Goal: Information Seeking & Learning: Check status

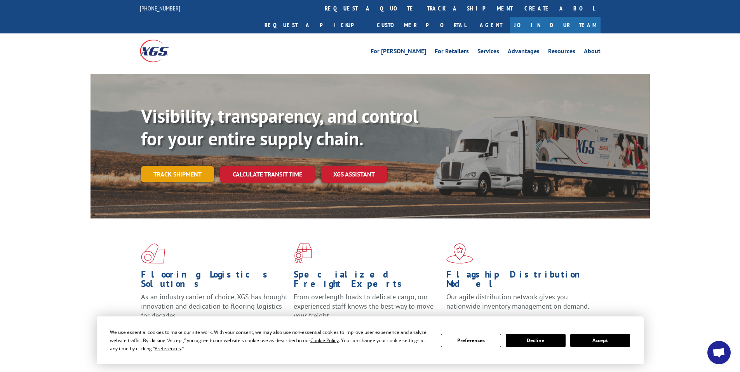
click at [182, 166] on link "Track shipment" at bounding box center [177, 174] width 73 height 16
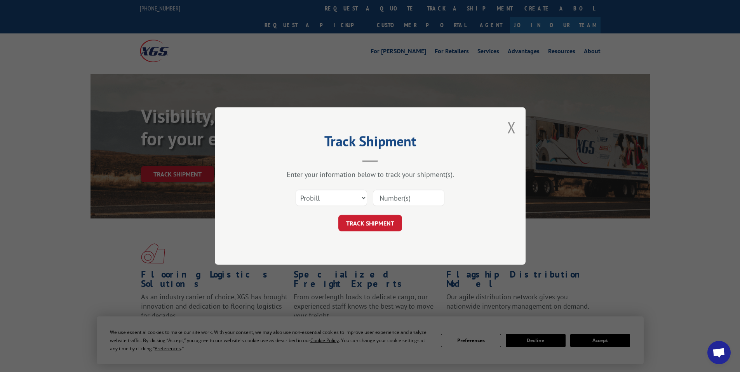
click at [389, 196] on input at bounding box center [409, 198] width 72 height 16
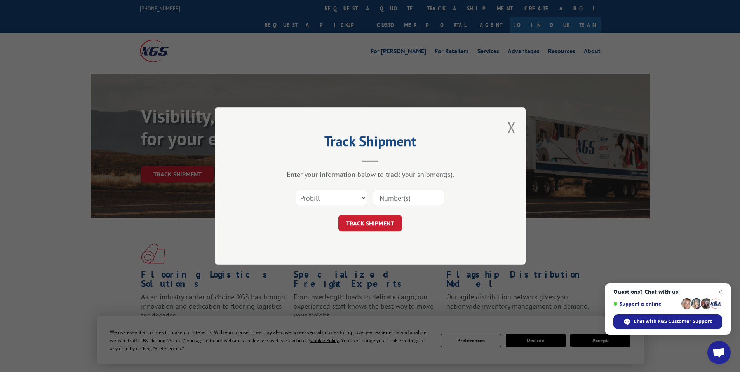
paste input "17477421"
type input "17477421"
click at [369, 224] on button "TRACK SHIPMENT" at bounding box center [371, 223] width 64 height 16
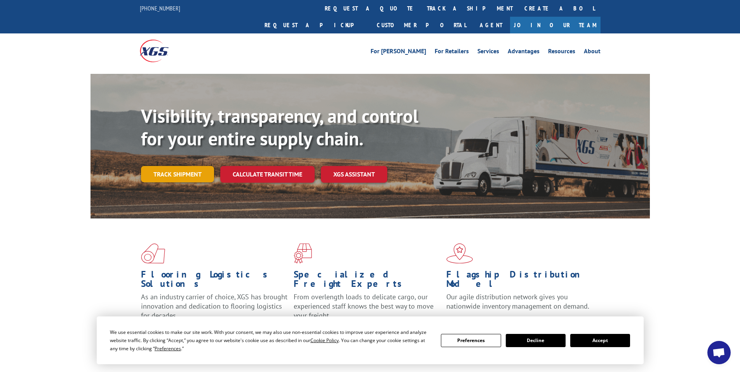
click at [177, 166] on link "Track shipment" at bounding box center [177, 174] width 73 height 16
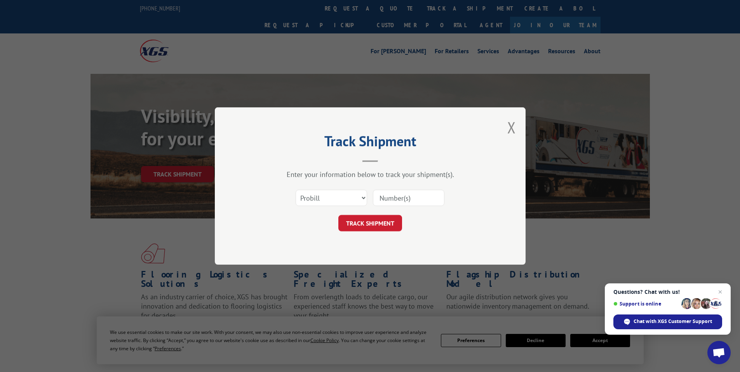
click at [394, 195] on input at bounding box center [409, 198] width 72 height 16
paste input "16755677"
type input "16755677"
click at [373, 220] on button "TRACK SHIPMENT" at bounding box center [371, 223] width 64 height 16
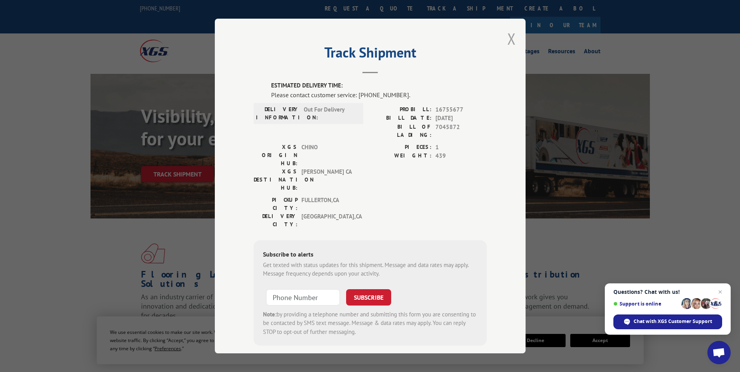
click at [508, 35] on button "Close modal" at bounding box center [512, 38] width 9 height 21
